Goal: Find specific page/section: Find specific page/section

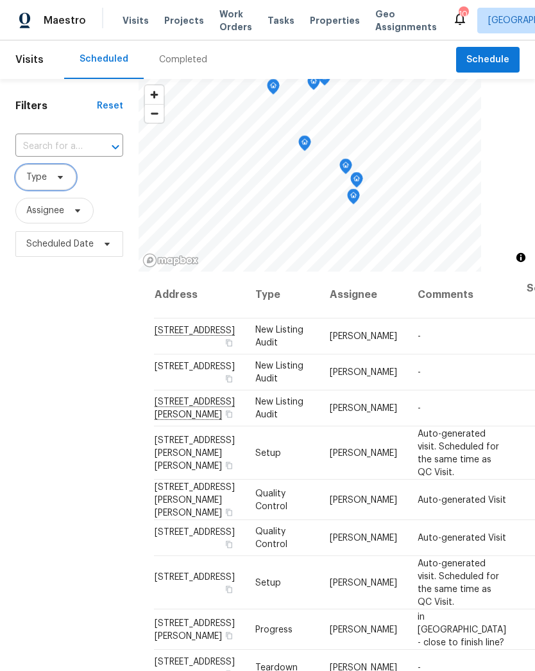
click at [51, 175] on span at bounding box center [58, 177] width 14 height 10
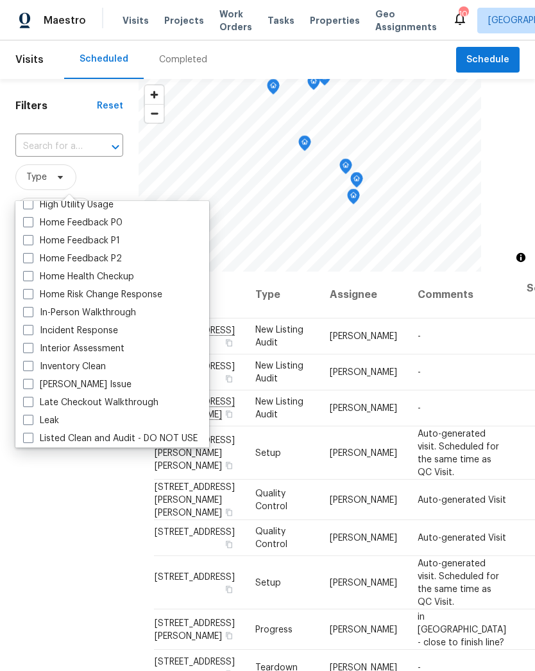
scroll to position [409, 0]
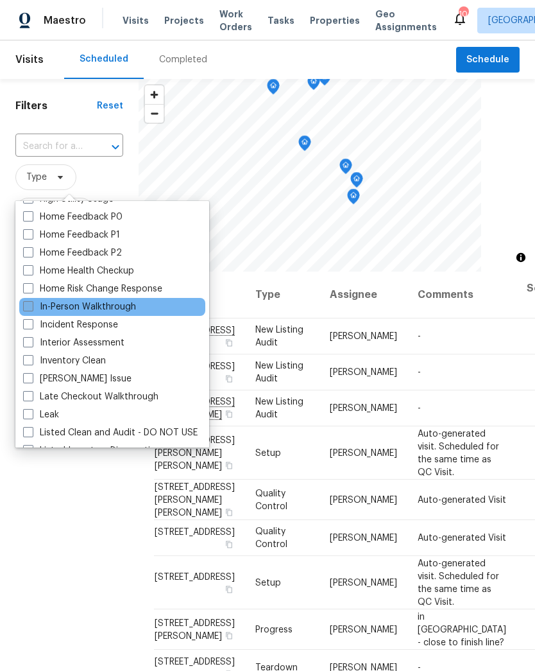
click at [30, 306] on span at bounding box center [28, 306] width 10 height 10
click at [30, 306] on input "In-Person Walkthrough" at bounding box center [27, 304] width 8 height 8
checkbox input "true"
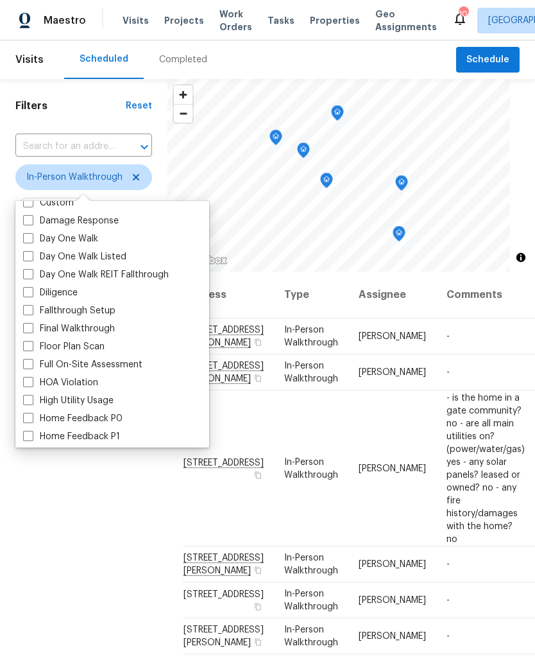
scroll to position [192, 0]
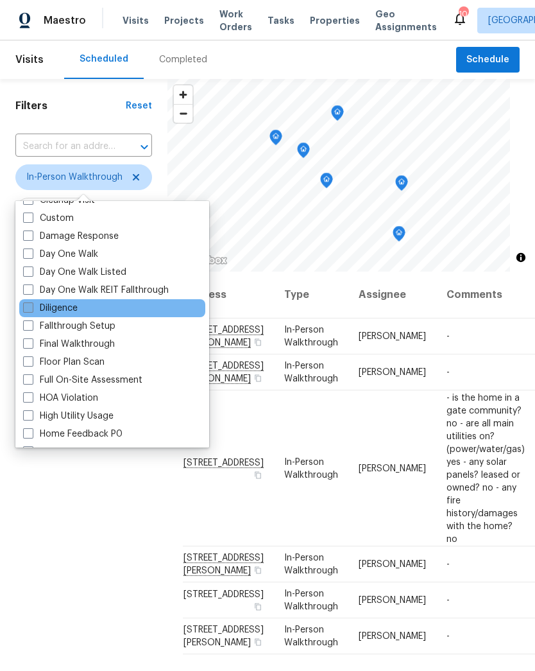
click at [26, 303] on span at bounding box center [28, 307] width 10 height 10
click at [26, 303] on input "Diligence" at bounding box center [27, 306] width 8 height 8
checkbox input "true"
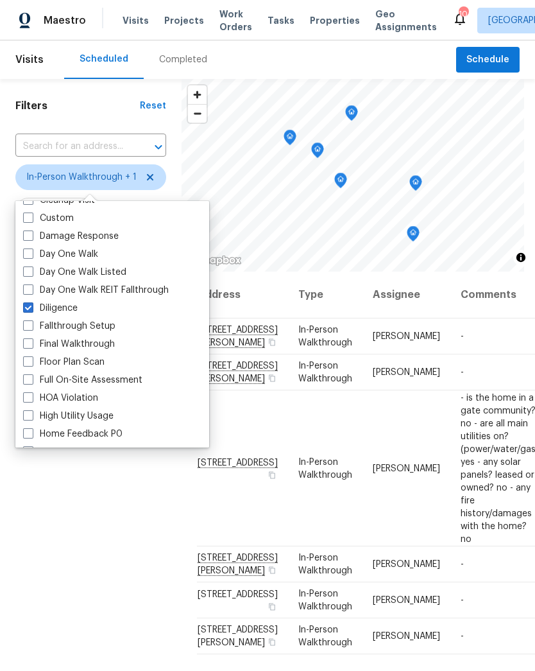
click at [80, 503] on div "Filters Reset ​ In-Person Walkthrough + 1 Assignee Scheduled Date" at bounding box center [91, 443] width 182 height 729
